Goal: Task Accomplishment & Management: Manage account settings

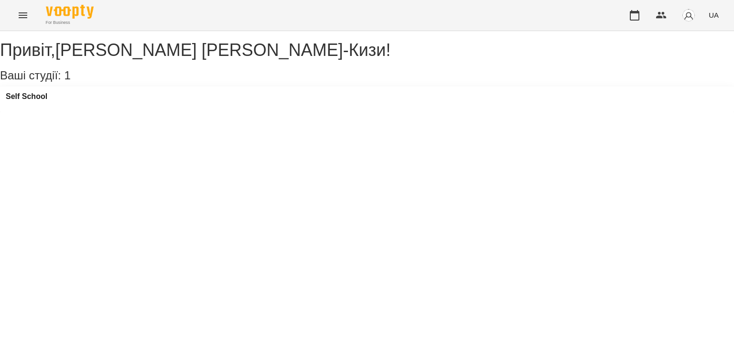
click at [63, 106] on div "Self School" at bounding box center [367, 100] width 734 height 26
click at [47, 101] on h3 "Self School" at bounding box center [27, 96] width 42 height 9
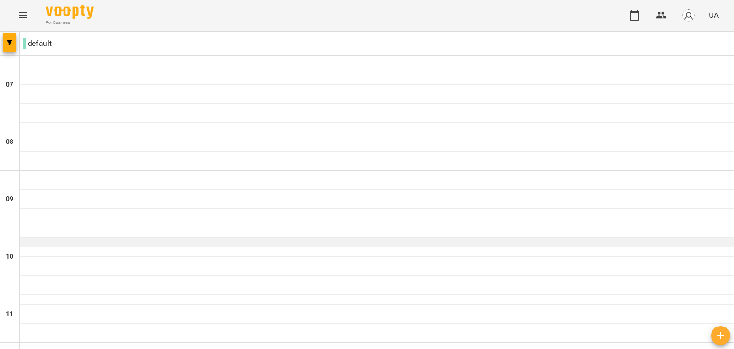
scroll to position [53, 0]
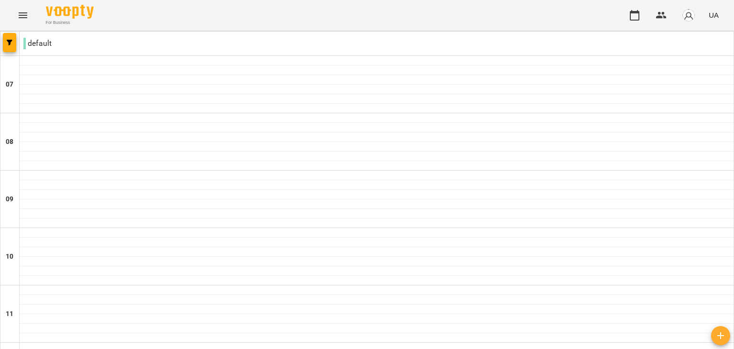
type input "**********"
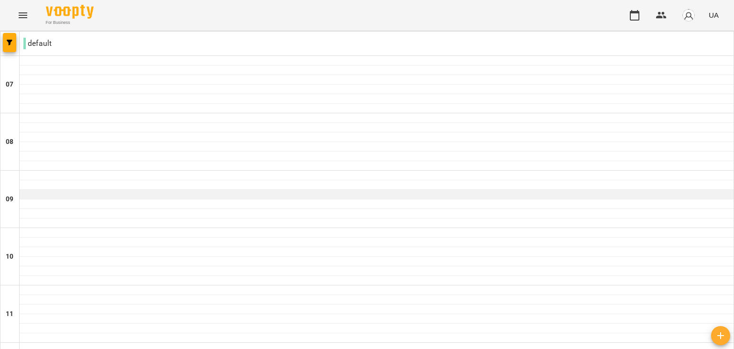
scroll to position [652, 0]
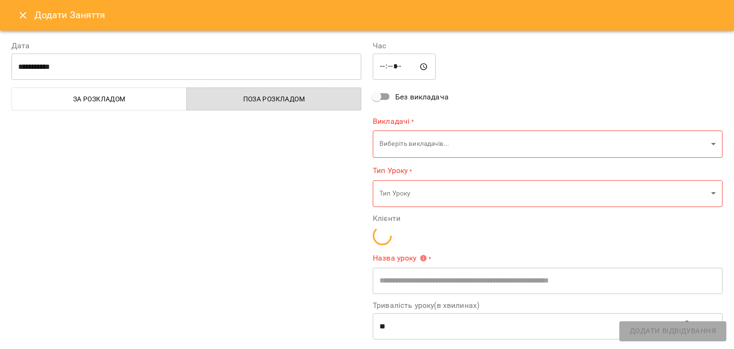
type input "**********"
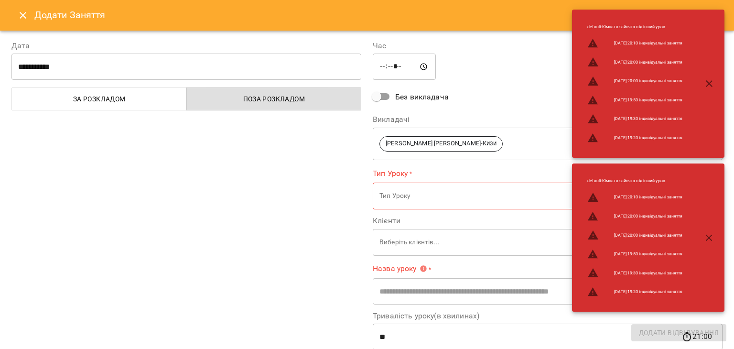
click at [712, 81] on icon "button" at bounding box center [709, 83] width 7 height 7
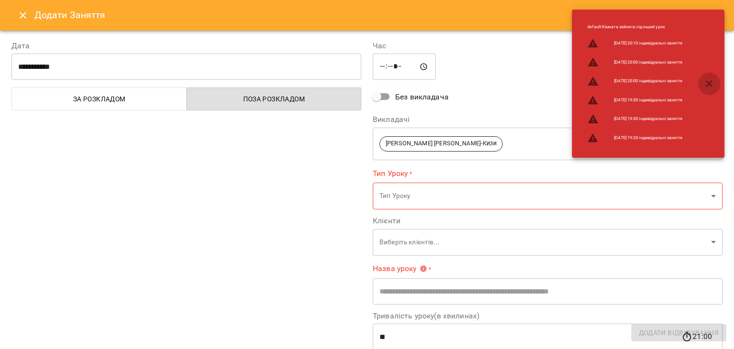
click at [709, 84] on icon "button" at bounding box center [709, 83] width 7 height 7
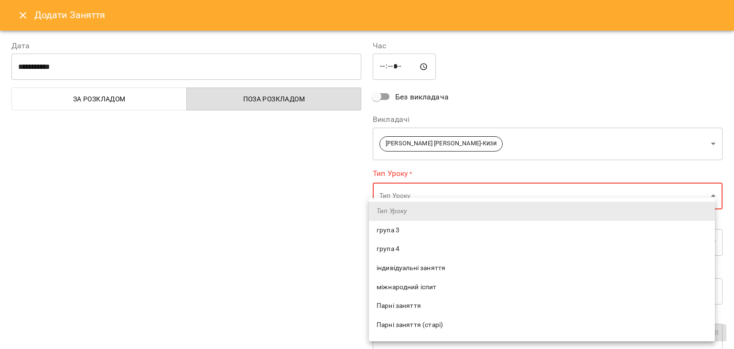
scroll to position [19, 0]
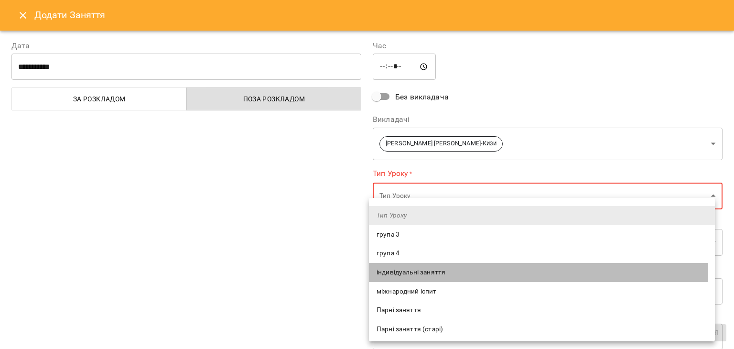
click at [451, 272] on span "індивідуальні заняття" at bounding box center [542, 273] width 331 height 10
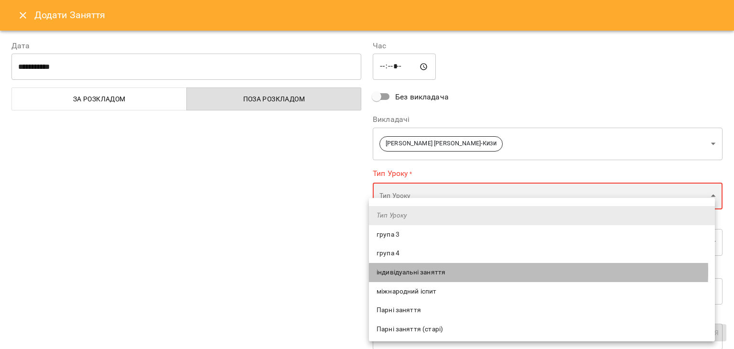
type input "**********"
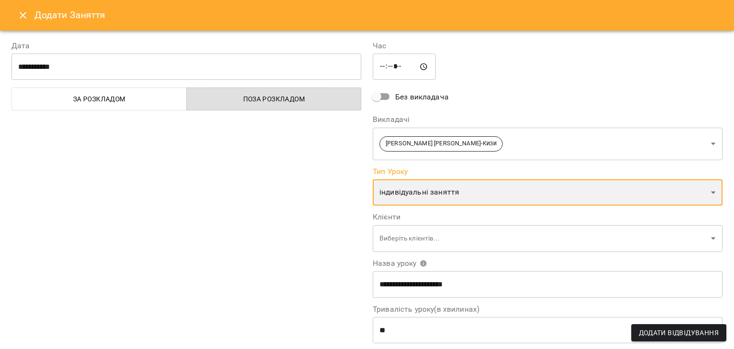
scroll to position [56, 0]
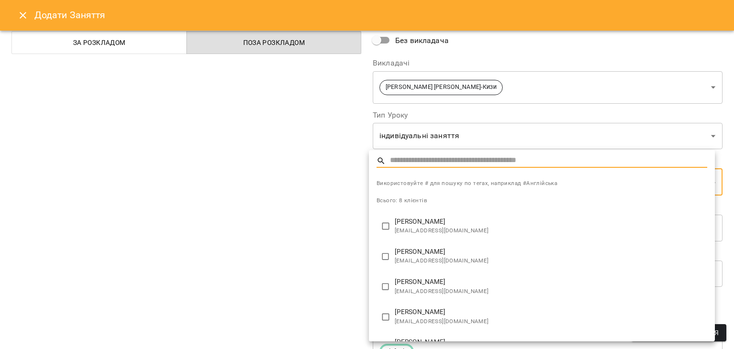
scroll to position [18, 0]
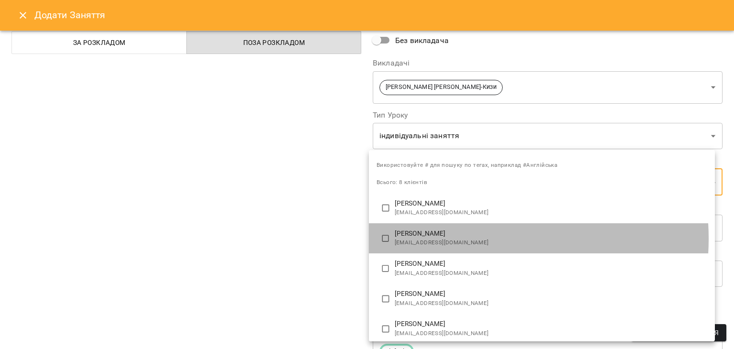
click at [452, 238] on span "[EMAIL_ADDRESS][DOMAIN_NAME]" at bounding box center [551, 243] width 313 height 10
type input "**********"
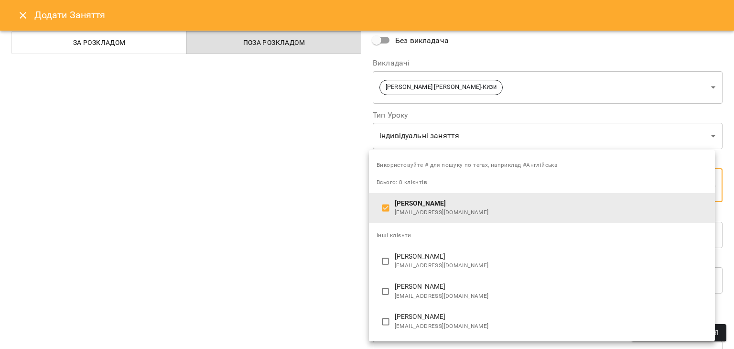
click at [325, 240] on div at bounding box center [367, 174] width 734 height 349
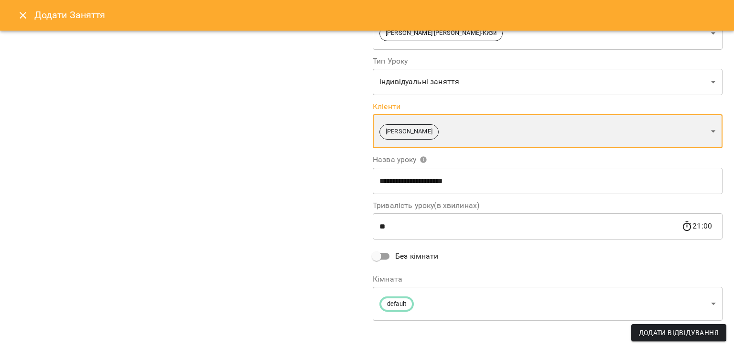
scroll to position [115, 0]
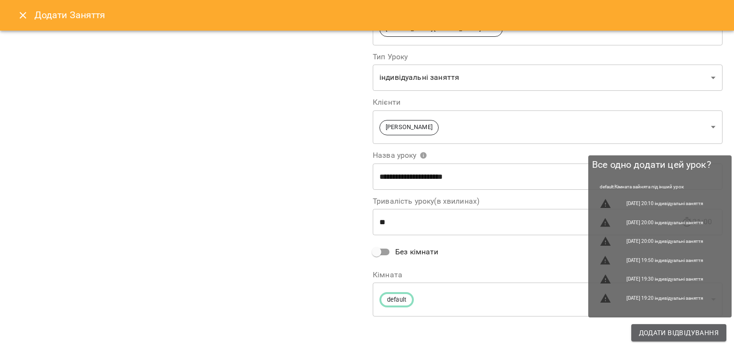
click at [656, 336] on span "Додати Відвідування" at bounding box center [679, 332] width 80 height 11
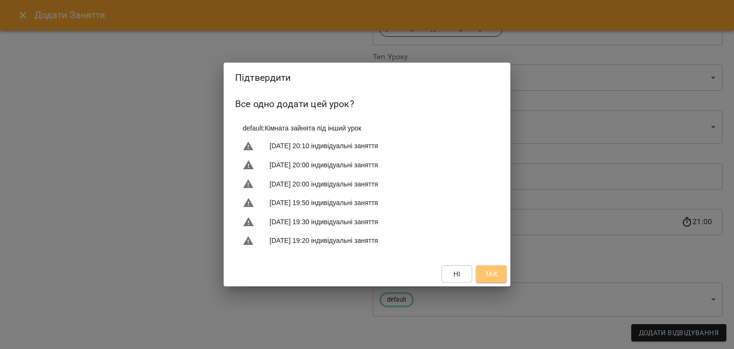
click at [494, 270] on span "Так" at bounding box center [491, 273] width 12 height 11
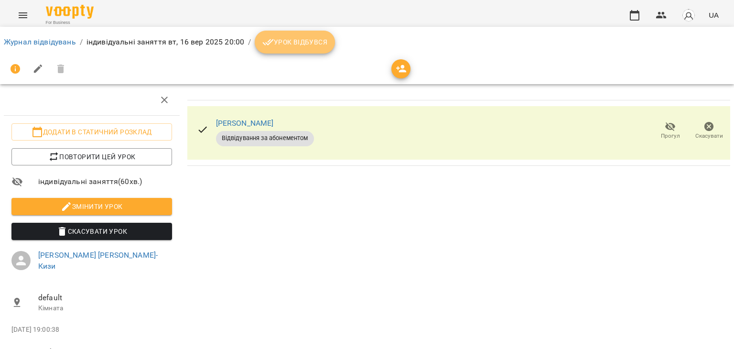
click at [289, 40] on span "Урок відбувся" at bounding box center [295, 41] width 65 height 11
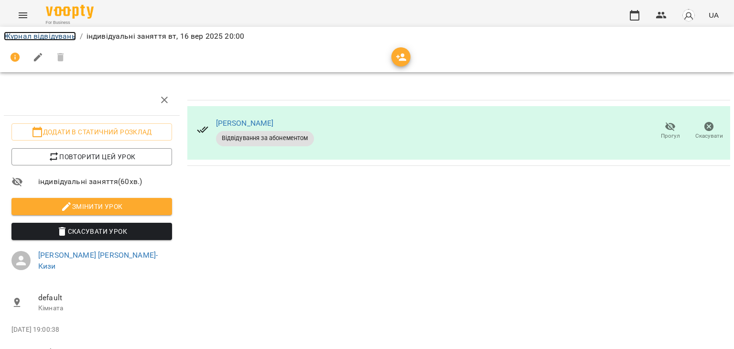
click at [52, 38] on link "Журнал відвідувань" at bounding box center [40, 36] width 72 height 9
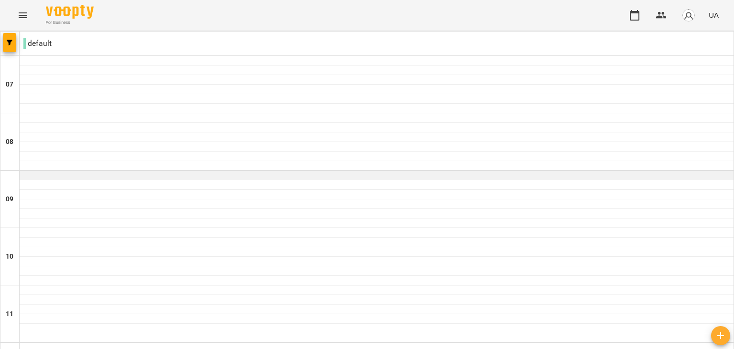
click at [209, 176] on div at bounding box center [377, 176] width 714 height 10
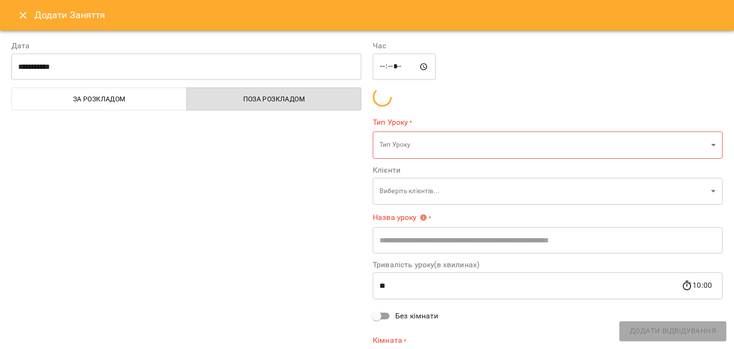
type input "**********"
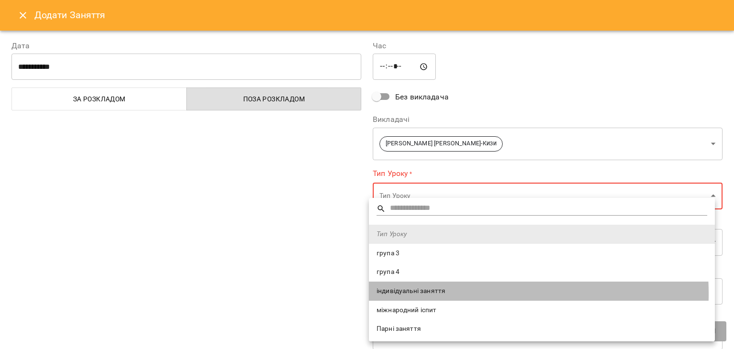
click at [452, 294] on span "індивідуальні заняття" at bounding box center [542, 291] width 331 height 10
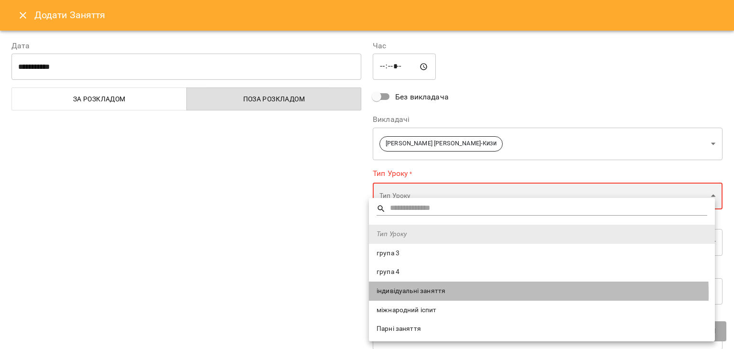
type input "**********"
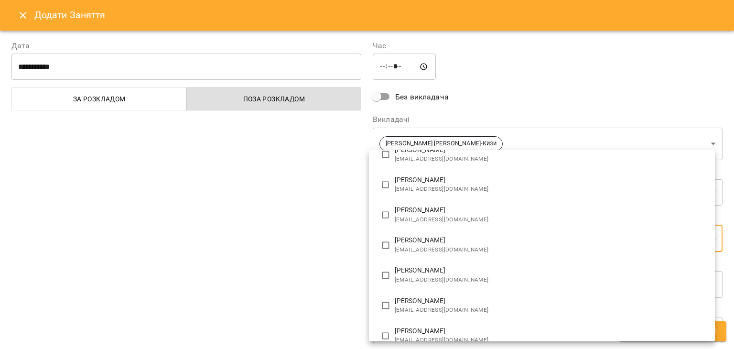
scroll to position [72, 0]
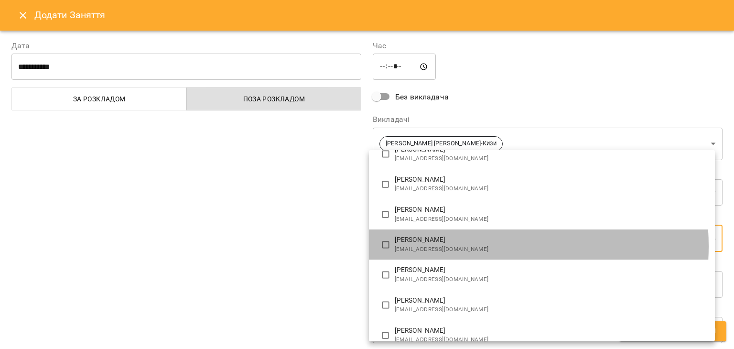
click at [458, 246] on span "[EMAIL_ADDRESS][DOMAIN_NAME]" at bounding box center [551, 250] width 313 height 10
type input "**********"
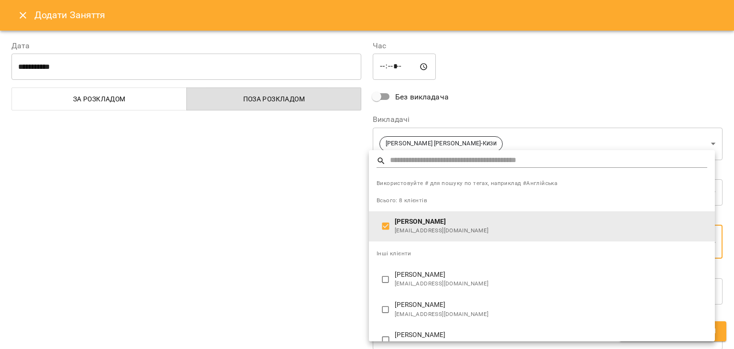
click at [292, 264] on div at bounding box center [367, 174] width 734 height 349
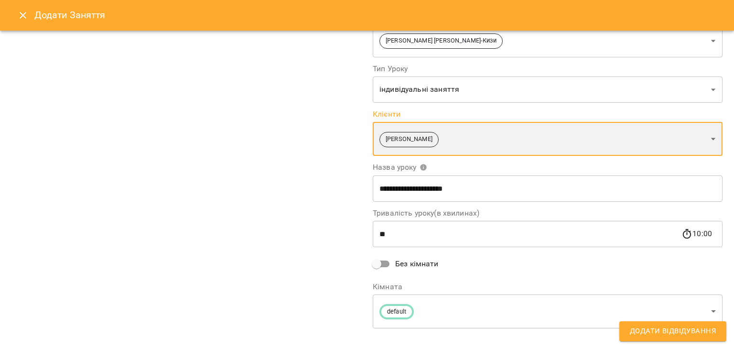
scroll to position [115, 0]
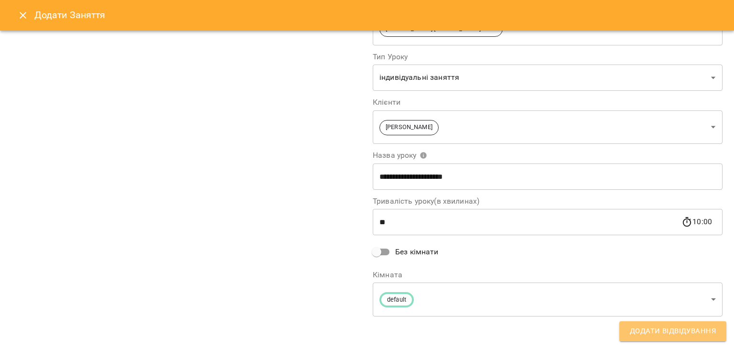
click at [644, 334] on span "Додати Відвідування" at bounding box center [673, 331] width 86 height 12
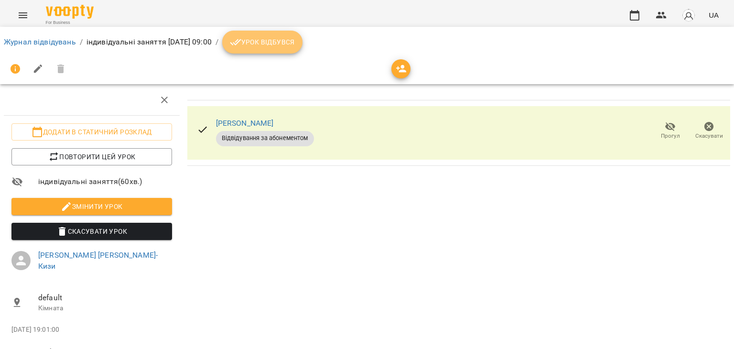
click at [295, 47] on span "Урок відбувся" at bounding box center [262, 41] width 65 height 11
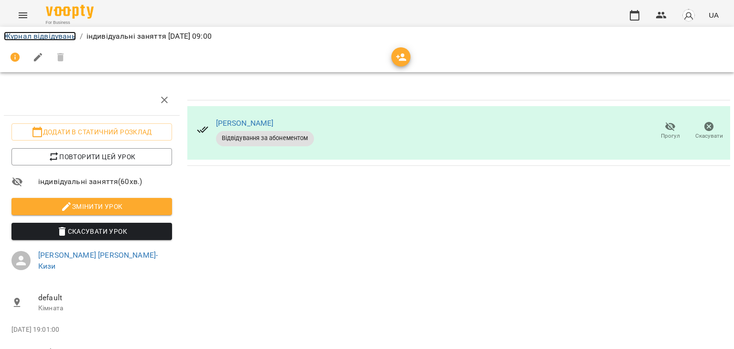
click at [33, 40] on link "Журнал відвідувань" at bounding box center [40, 36] width 72 height 9
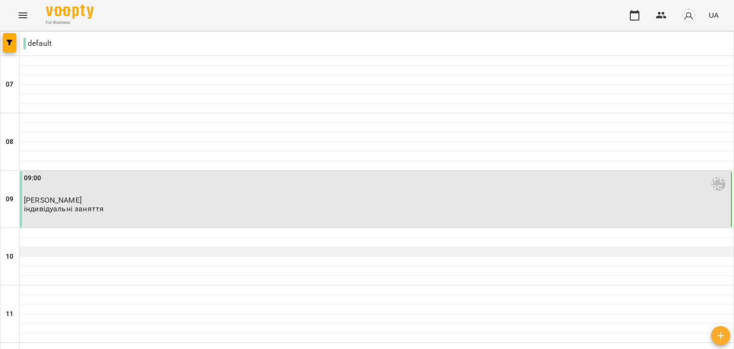
scroll to position [589, 0]
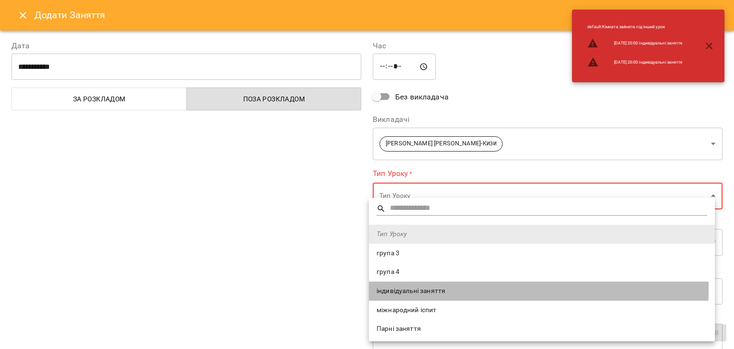
click at [448, 288] on span "індивідуальні заняття" at bounding box center [542, 291] width 331 height 10
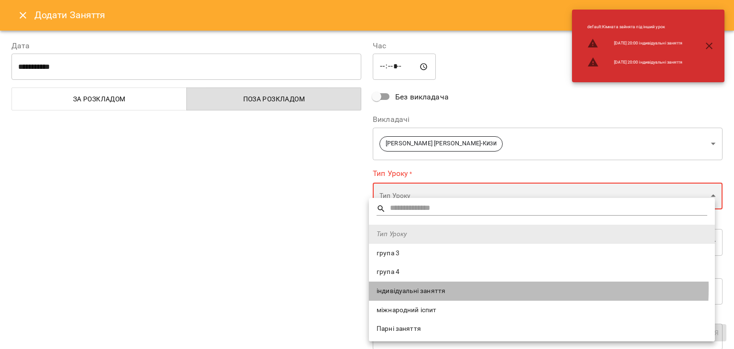
type input "**********"
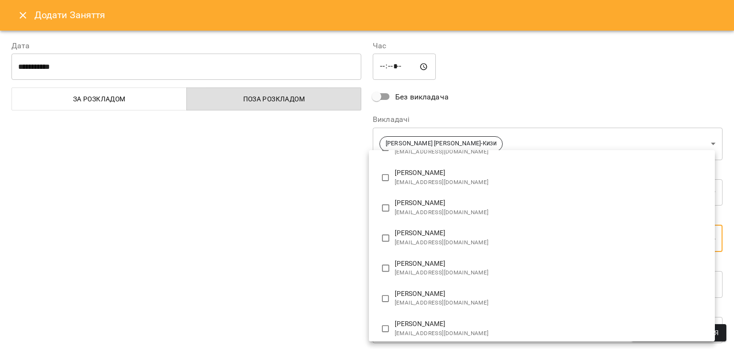
scroll to position [115, 0]
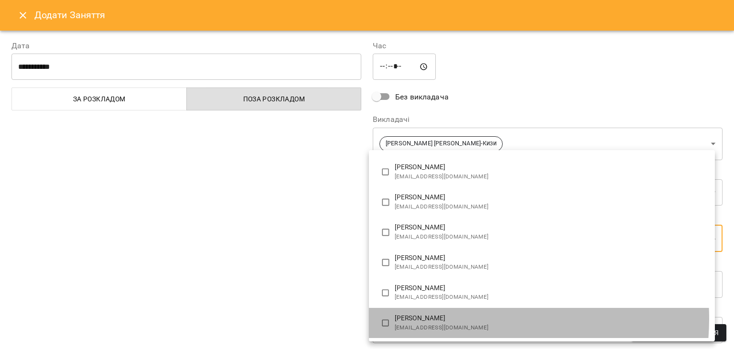
click at [463, 318] on p "Павленко Анна Іванівна" at bounding box center [551, 319] width 313 height 10
type input "**********"
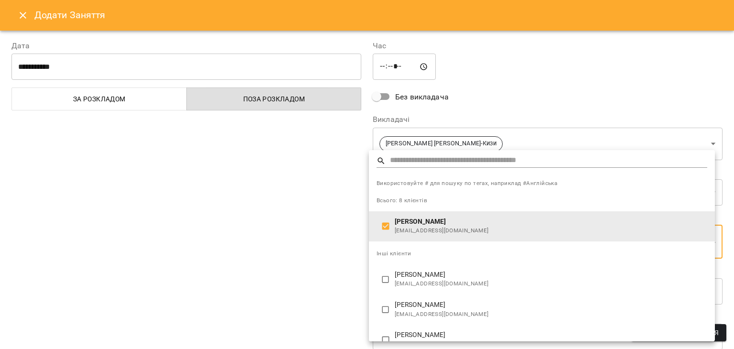
click at [289, 264] on div at bounding box center [367, 174] width 734 height 349
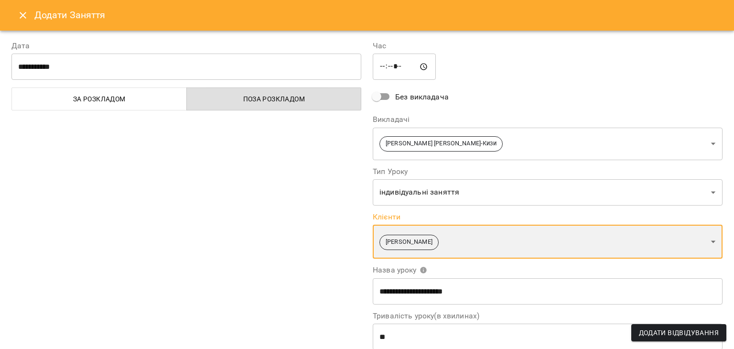
scroll to position [115, 0]
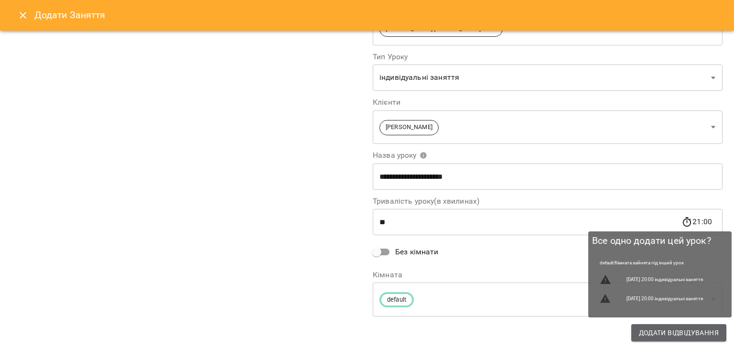
click at [684, 332] on span "Додати Відвідування" at bounding box center [679, 332] width 80 height 11
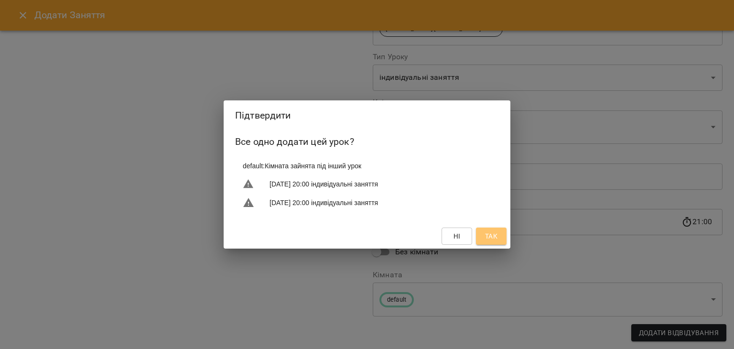
click at [501, 231] on button "Так" at bounding box center [491, 236] width 31 height 17
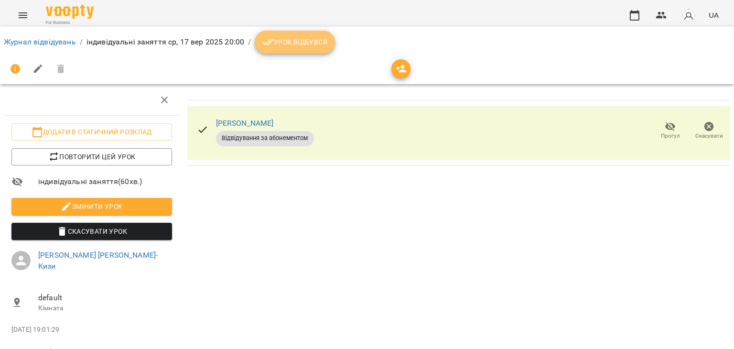
click at [308, 52] on button "Урок відбувся" at bounding box center [295, 42] width 80 height 23
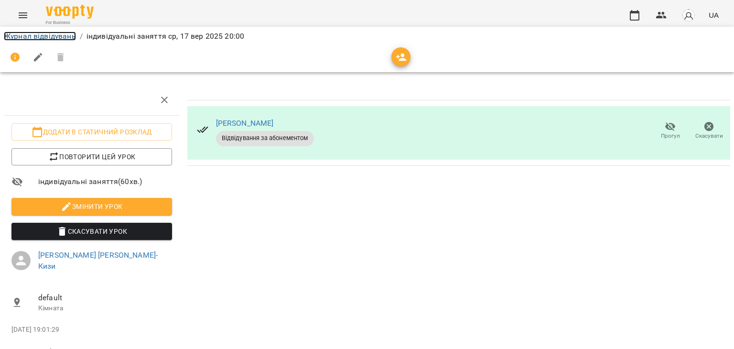
click at [51, 39] on link "Журнал відвідувань" at bounding box center [40, 36] width 72 height 9
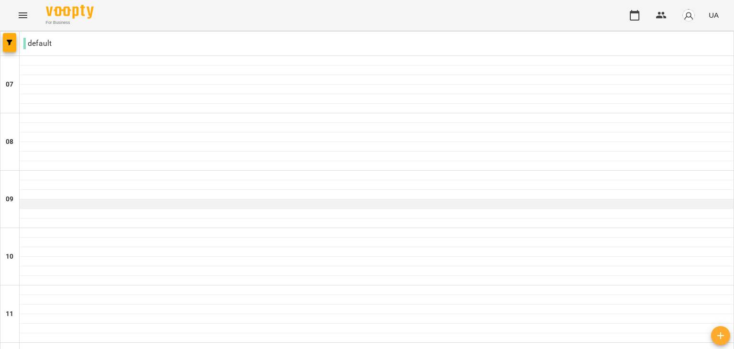
scroll to position [64, 0]
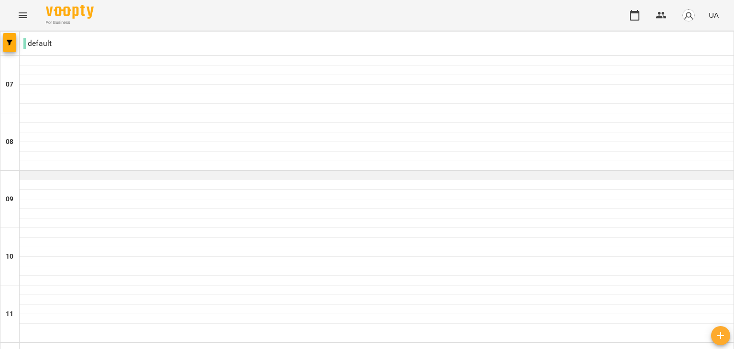
click at [299, 171] on div at bounding box center [377, 176] width 714 height 10
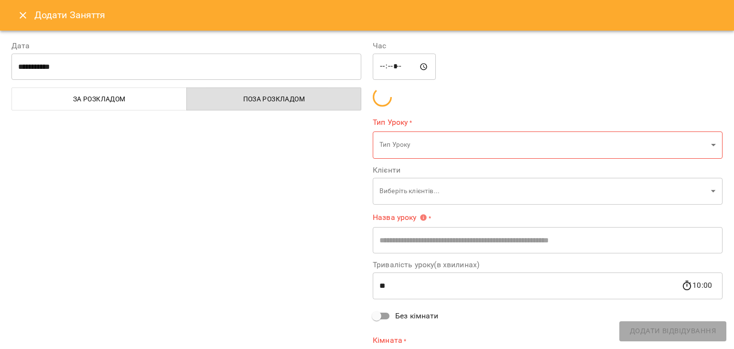
type input "**********"
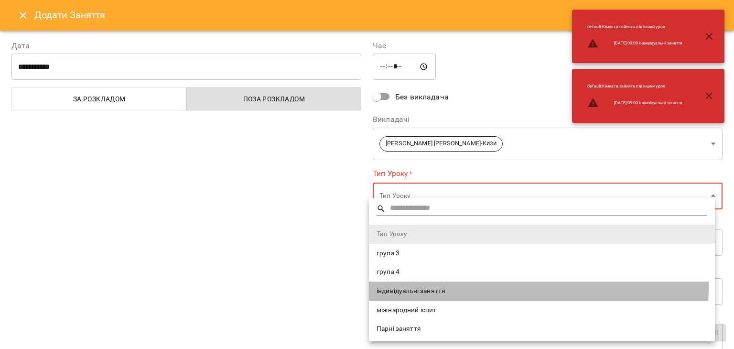
click at [471, 288] on span "індивідуальні заняття" at bounding box center [542, 291] width 331 height 10
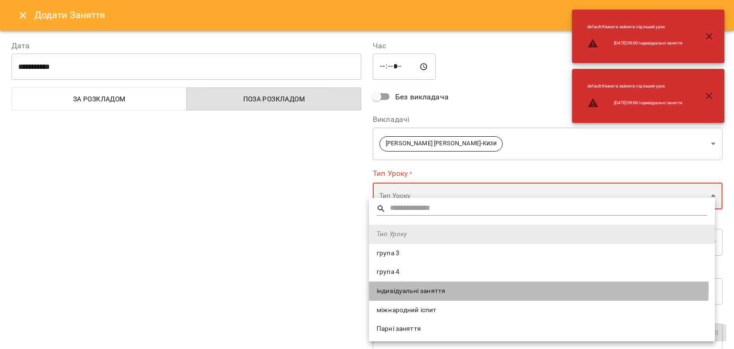
type input "**********"
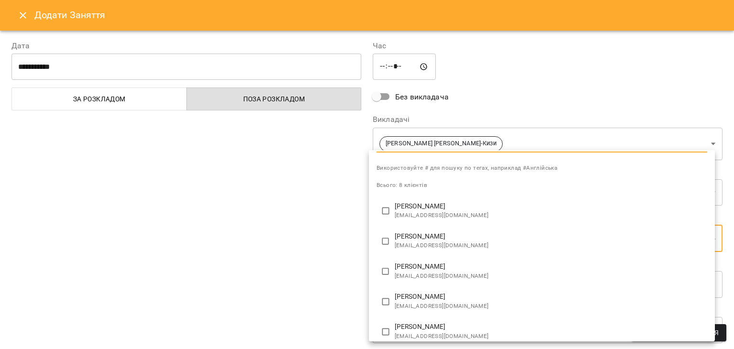
scroll to position [16, 0]
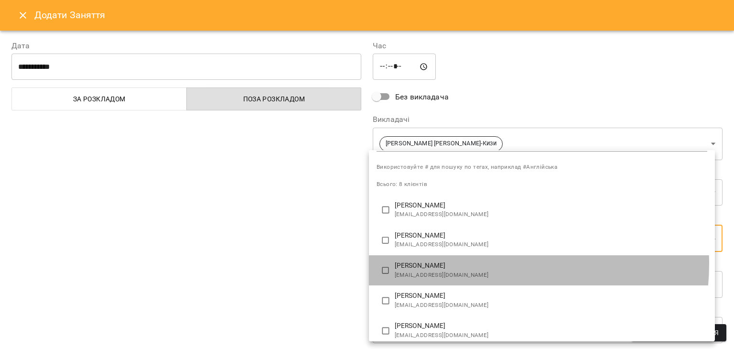
click at [472, 264] on p "[PERSON_NAME]" at bounding box center [551, 266] width 313 height 10
type input "**********"
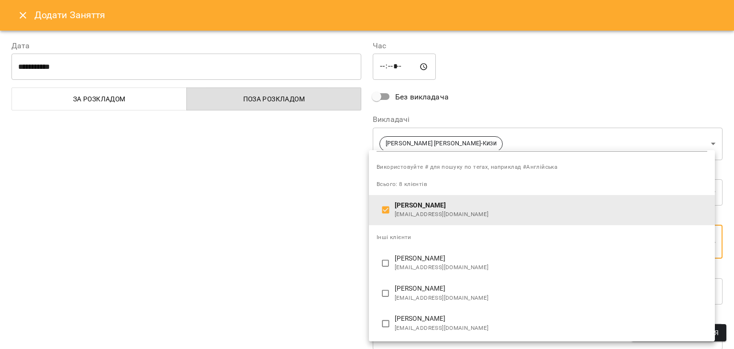
click at [288, 250] on div at bounding box center [367, 174] width 734 height 349
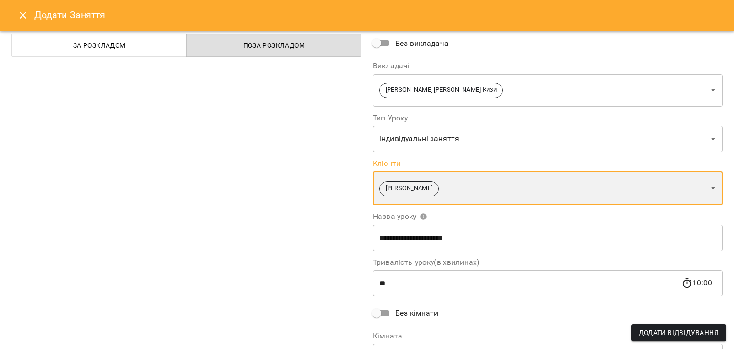
scroll to position [115, 0]
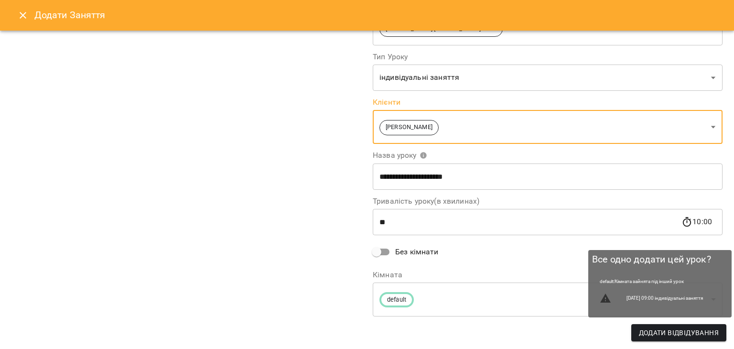
click at [655, 330] on span "Додати Відвідування" at bounding box center [679, 332] width 80 height 11
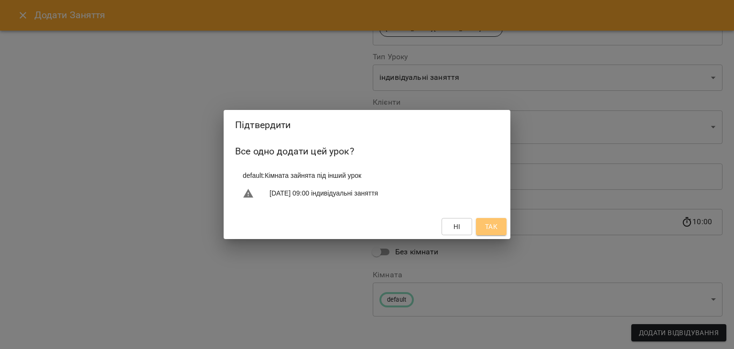
click at [505, 224] on button "Так" at bounding box center [491, 226] width 31 height 17
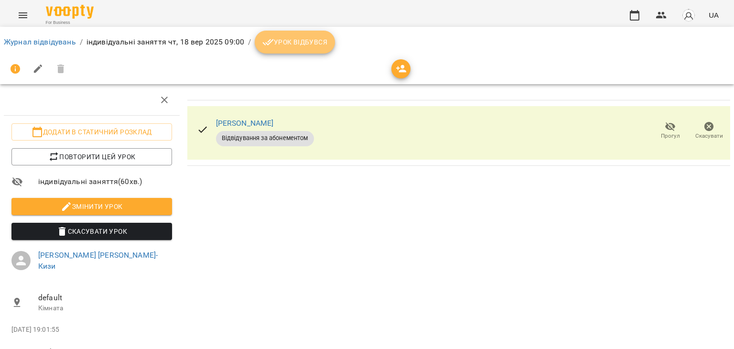
click at [315, 40] on span "Урок відбувся" at bounding box center [295, 41] width 65 height 11
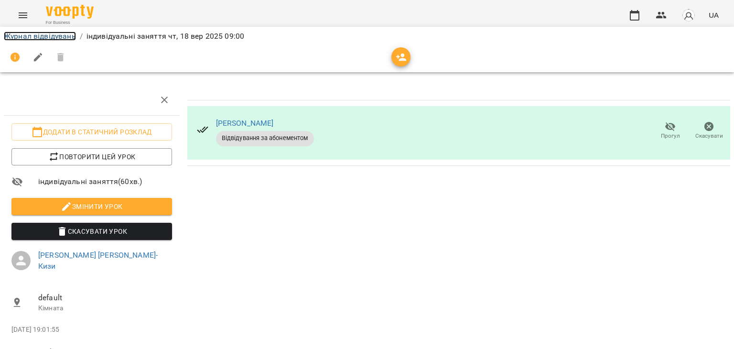
click at [25, 33] on link "Журнал відвідувань" at bounding box center [40, 36] width 72 height 9
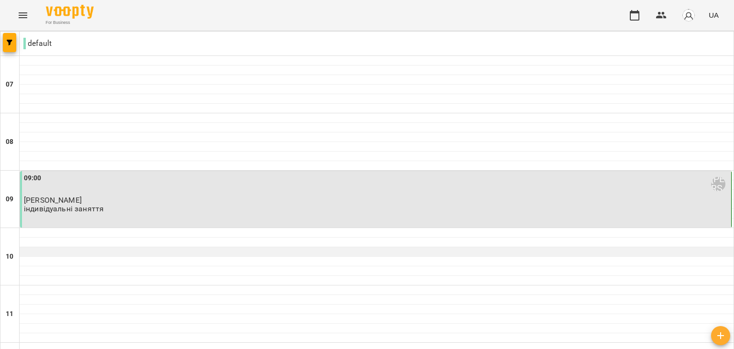
scroll to position [141, 0]
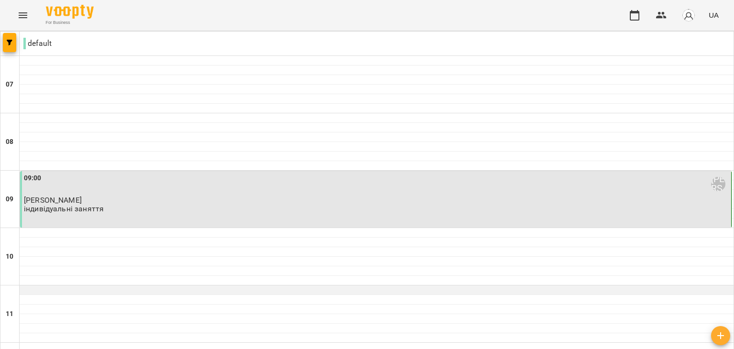
click at [217, 285] on div at bounding box center [377, 290] width 714 height 10
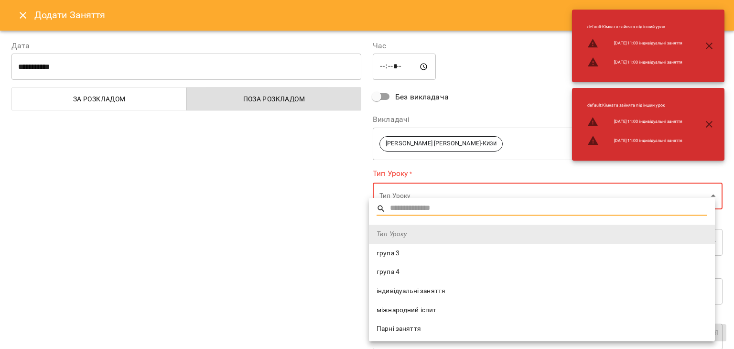
click at [478, 291] on span "індивідуальні заняття" at bounding box center [542, 291] width 331 height 10
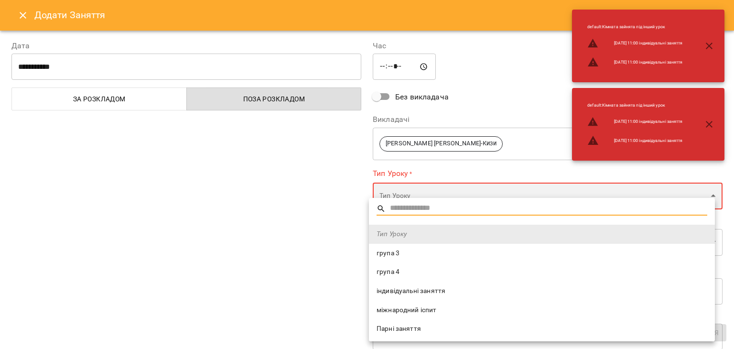
type input "**********"
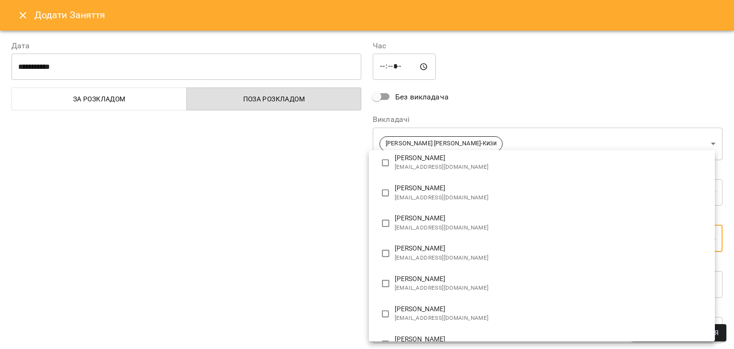
scroll to position [95, 0]
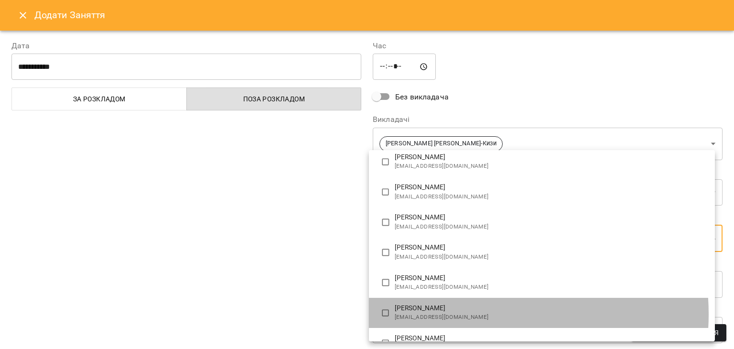
click at [466, 314] on span "[EMAIL_ADDRESS][DOMAIN_NAME]" at bounding box center [551, 318] width 313 height 10
type input "**********"
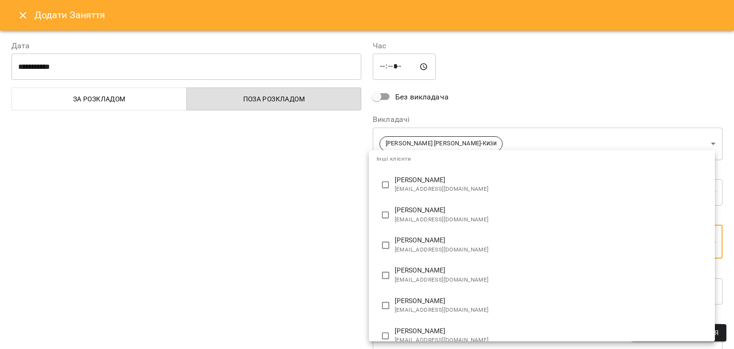
scroll to position [0, 0]
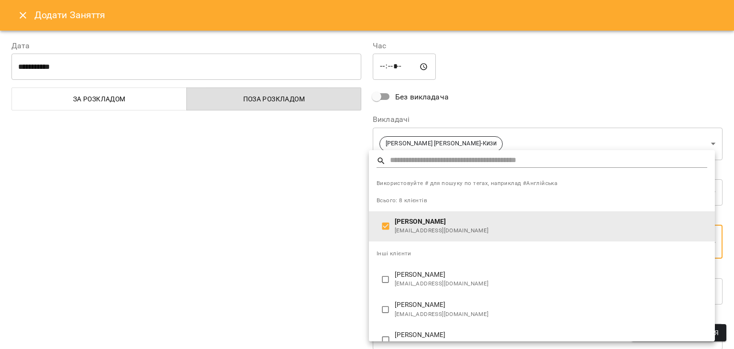
click at [320, 278] on div at bounding box center [367, 174] width 734 height 349
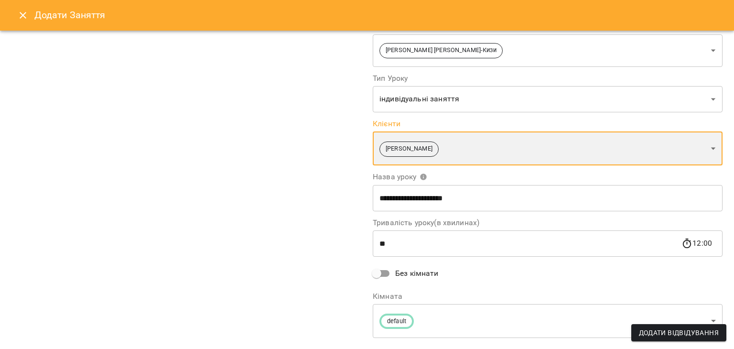
scroll to position [96, 0]
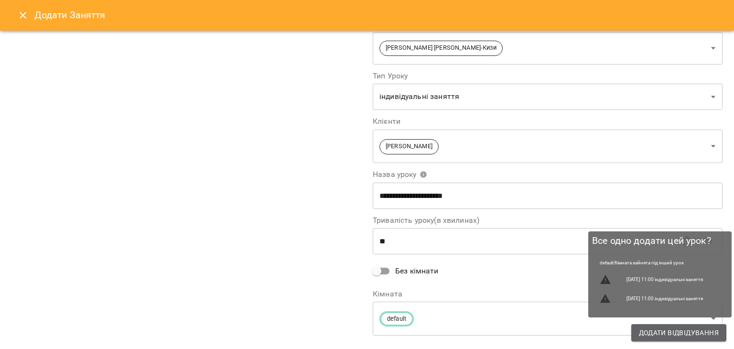
click at [647, 332] on span "Додати Відвідування" at bounding box center [679, 332] width 80 height 11
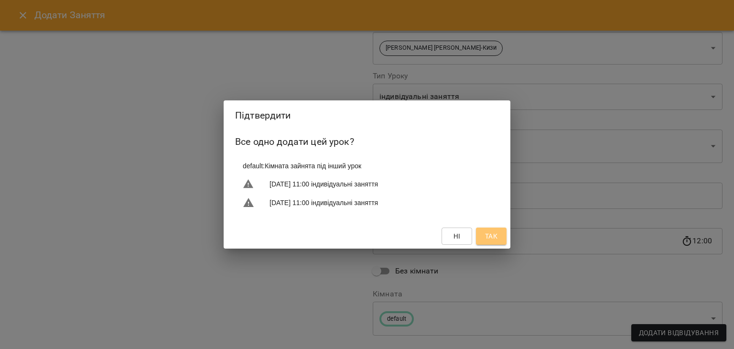
click at [487, 238] on span "Так" at bounding box center [491, 235] width 12 height 11
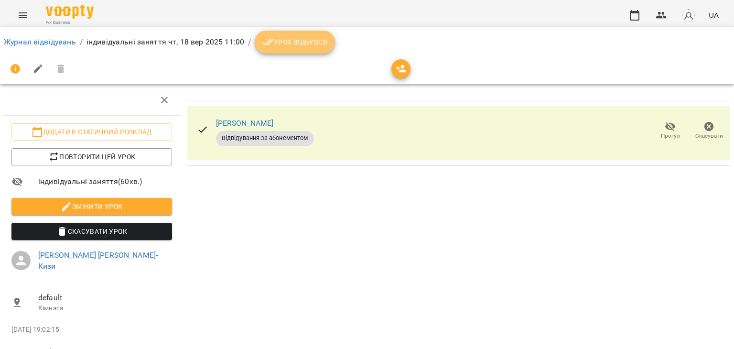
click at [300, 33] on button "Урок відбувся" at bounding box center [295, 42] width 80 height 23
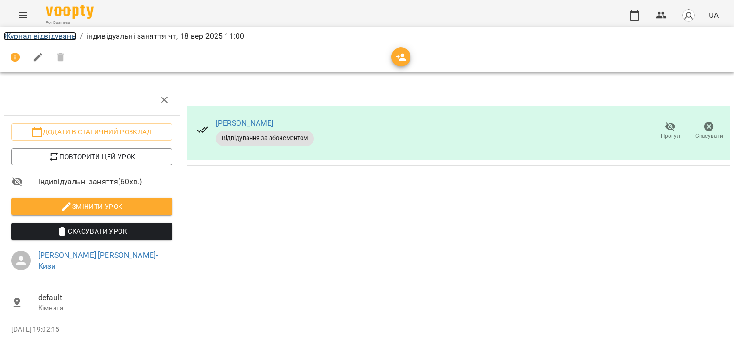
click at [20, 35] on link "Журнал відвідувань" at bounding box center [40, 36] width 72 height 9
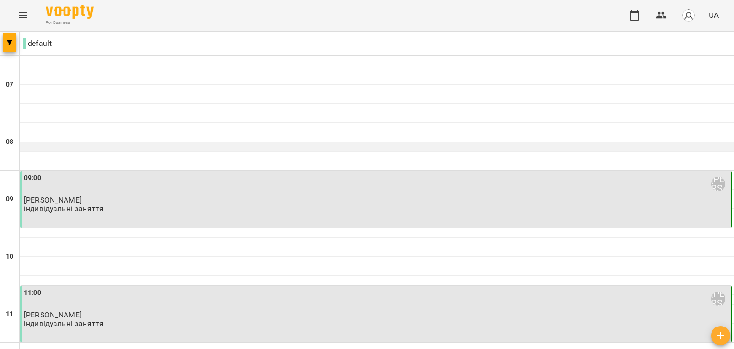
scroll to position [559, 0]
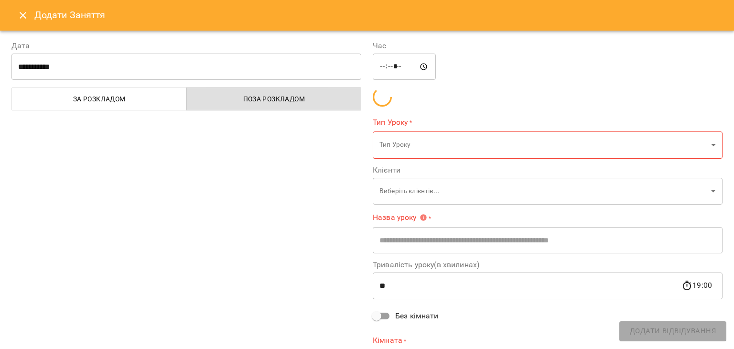
type input "**********"
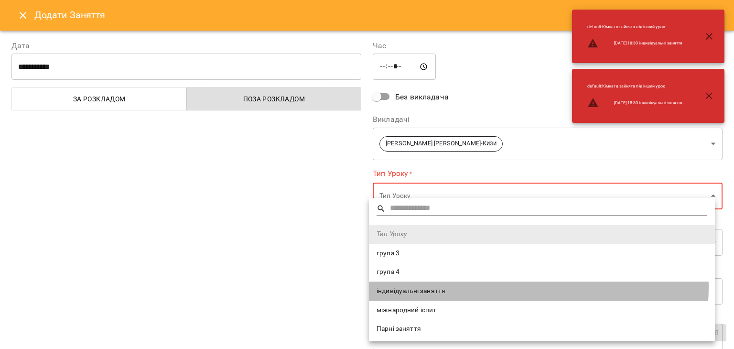
click at [503, 287] on span "індивідуальні заняття" at bounding box center [542, 291] width 331 height 10
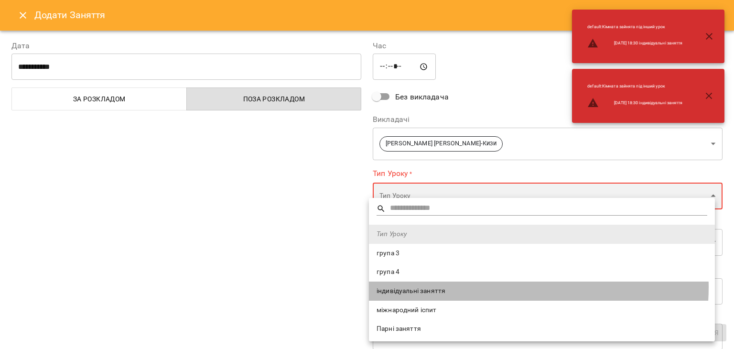
type input "**********"
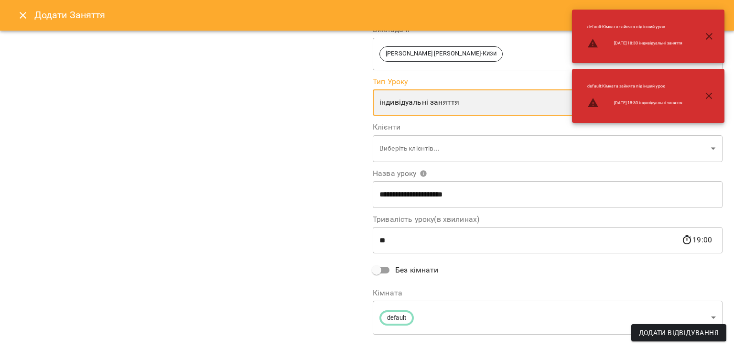
scroll to position [97, 0]
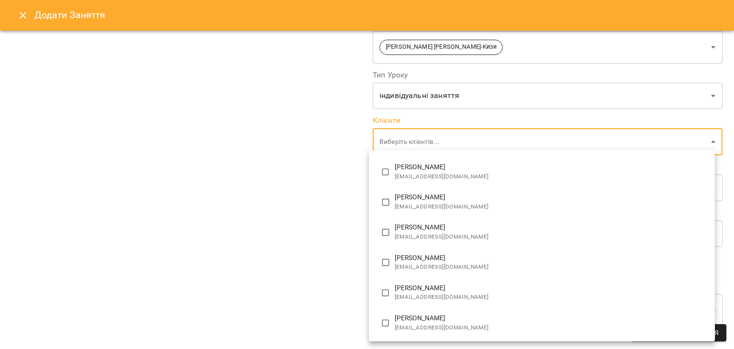
scroll to position [115, 0]
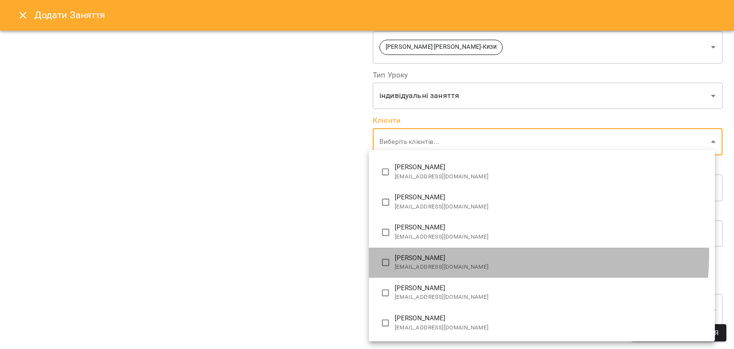
click at [469, 254] on p "[PERSON_NAME]" at bounding box center [551, 258] width 313 height 10
type input "**********"
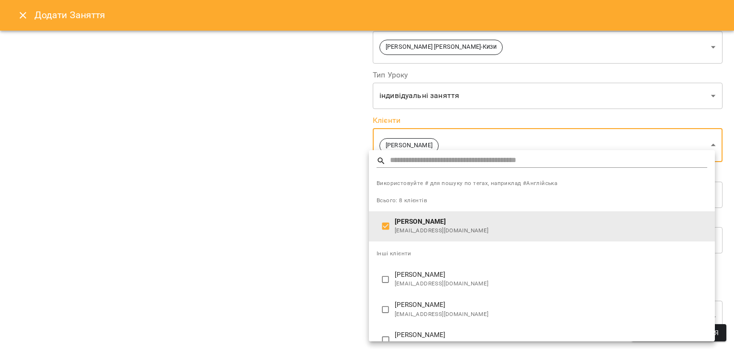
click at [326, 240] on div at bounding box center [367, 174] width 734 height 349
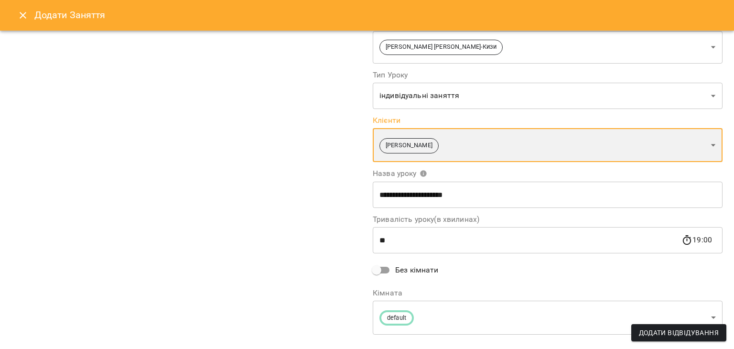
scroll to position [115, 0]
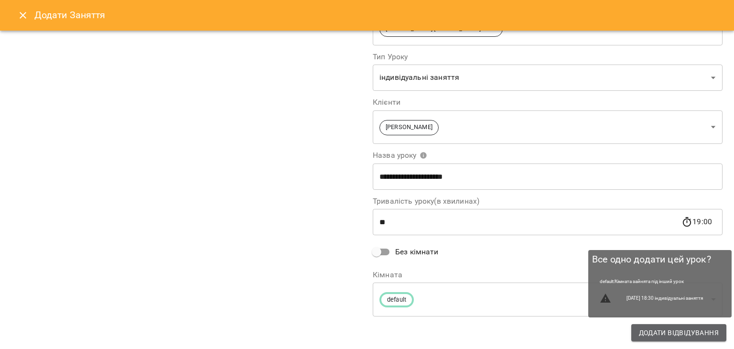
click at [658, 333] on span "Додати Відвідування" at bounding box center [679, 332] width 80 height 11
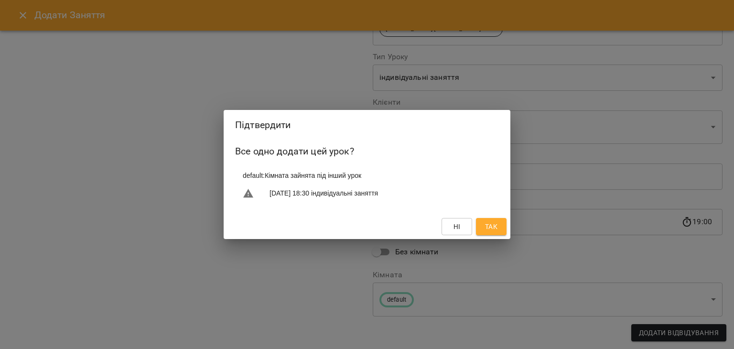
click at [499, 233] on button "Так" at bounding box center [491, 226] width 31 height 17
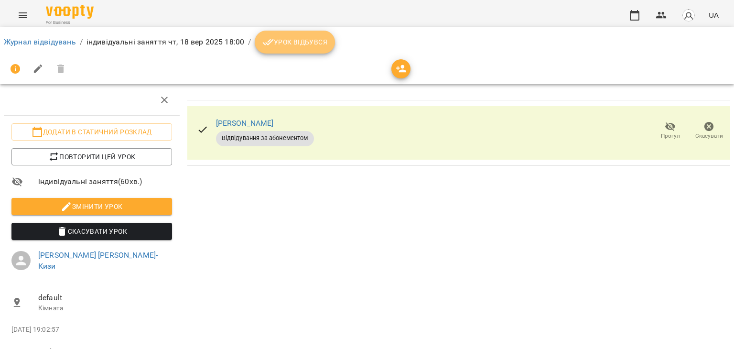
click at [302, 31] on button "Урок відбувся" at bounding box center [295, 42] width 80 height 23
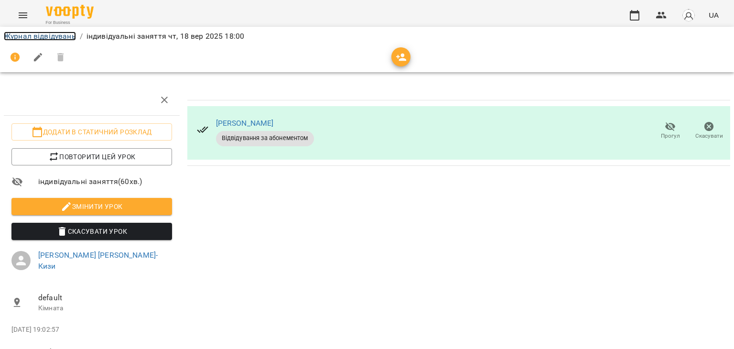
click at [50, 33] on link "Журнал відвідувань" at bounding box center [40, 36] width 72 height 9
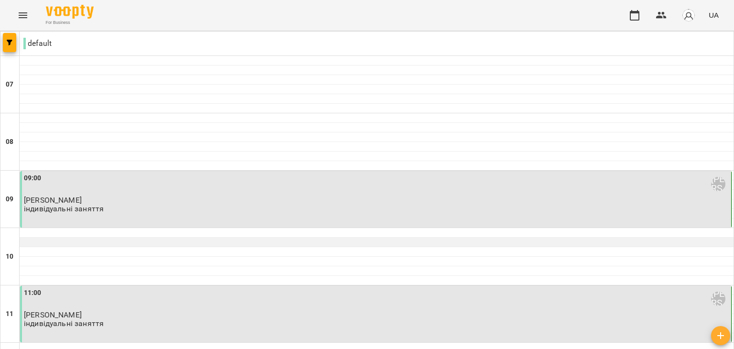
scroll to position [689, 0]
